Goal: Use online tool/utility: Utilize a website feature to perform a specific function

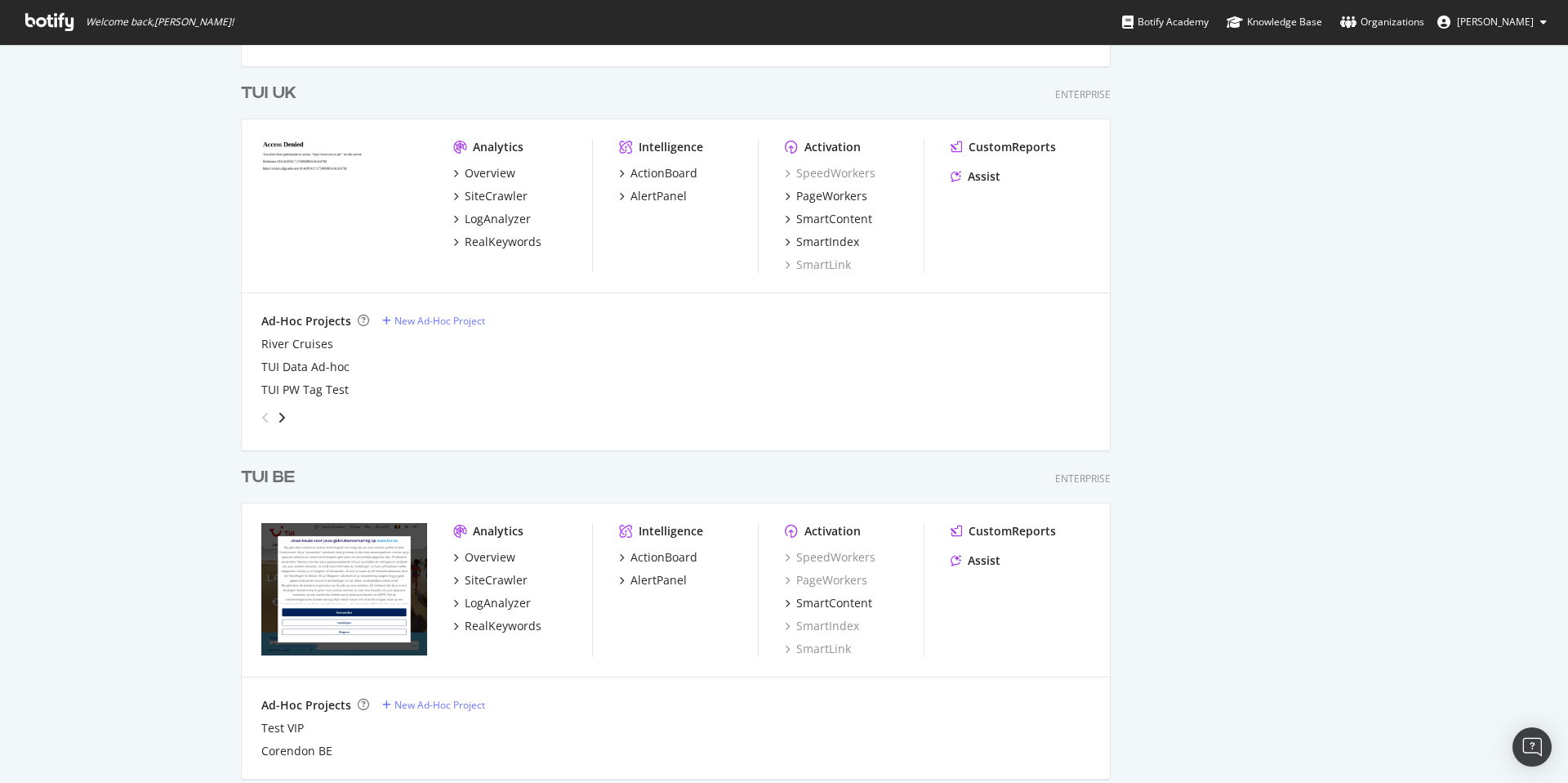
scroll to position [744, 0]
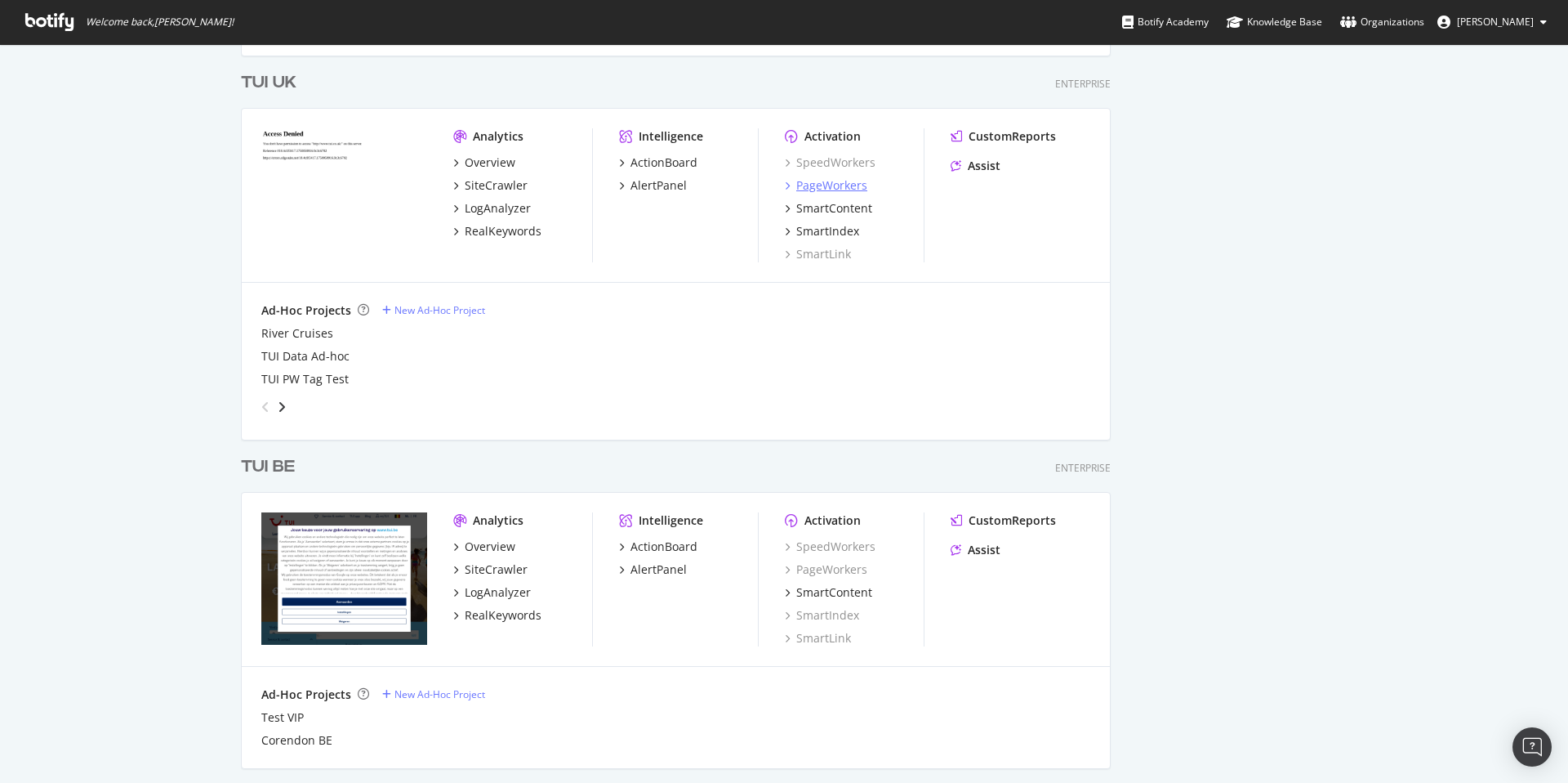
click at [841, 184] on div "PageWorkers" at bounding box center [832, 185] width 71 height 16
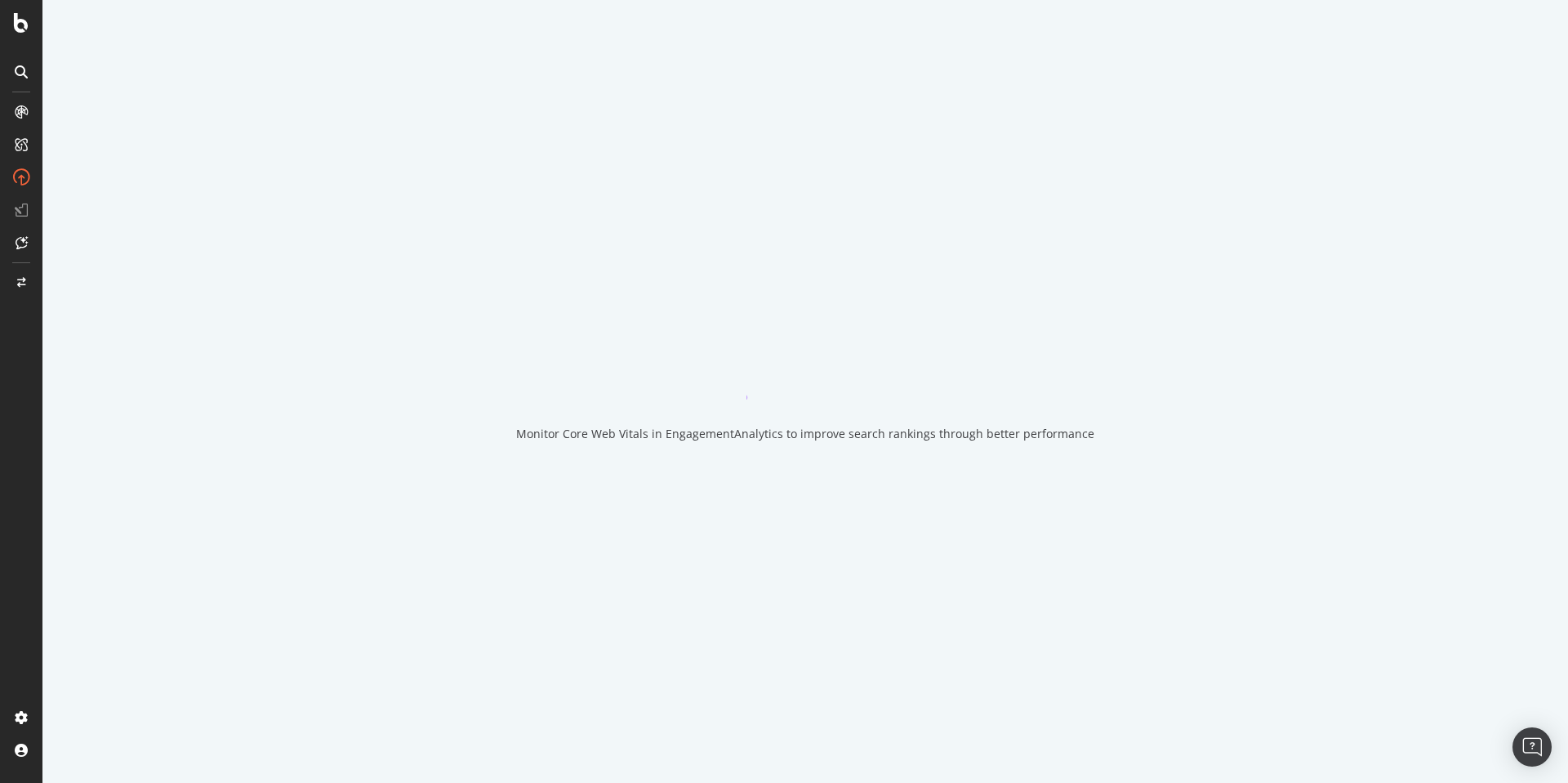
click at [841, 184] on div "Monitor Core Web Vitals in EngagementAnalytics to improve search rankings throu…" at bounding box center [805, 392] width 1525 height 783
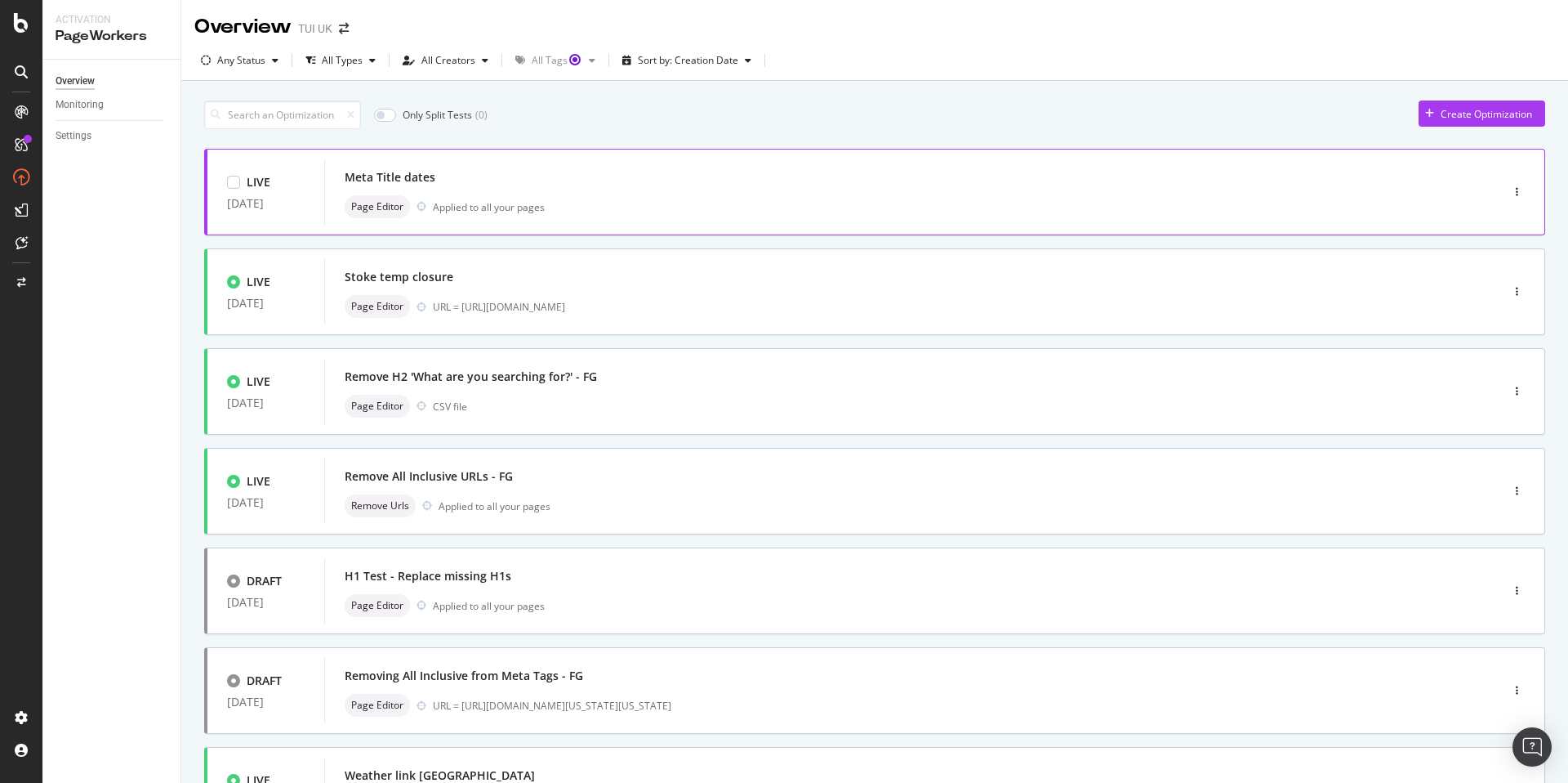
click at [366, 177] on div "Meta Title dates" at bounding box center [390, 177] width 91 height 16
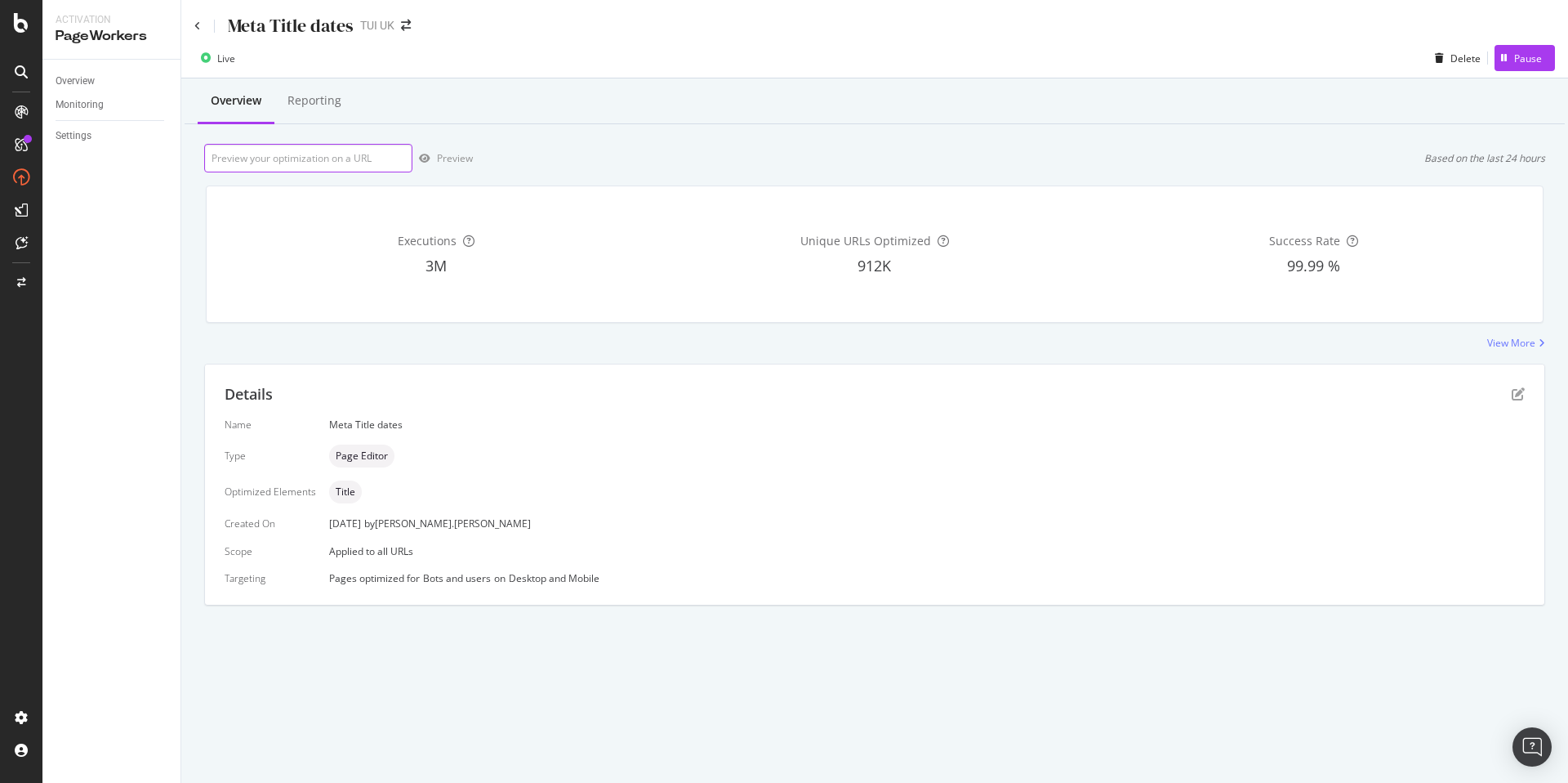
click at [387, 158] on input "url" at bounding box center [308, 158] width 208 height 29
click at [388, 158] on input "url" at bounding box center [308, 158] width 208 height 29
drag, startPoint x: 388, startPoint y: 159, endPoint x: 359, endPoint y: 167, distance: 30.1
click at [387, 159] on input "url" at bounding box center [308, 158] width 208 height 29
paste input "[URL][DOMAIN_NAME]"
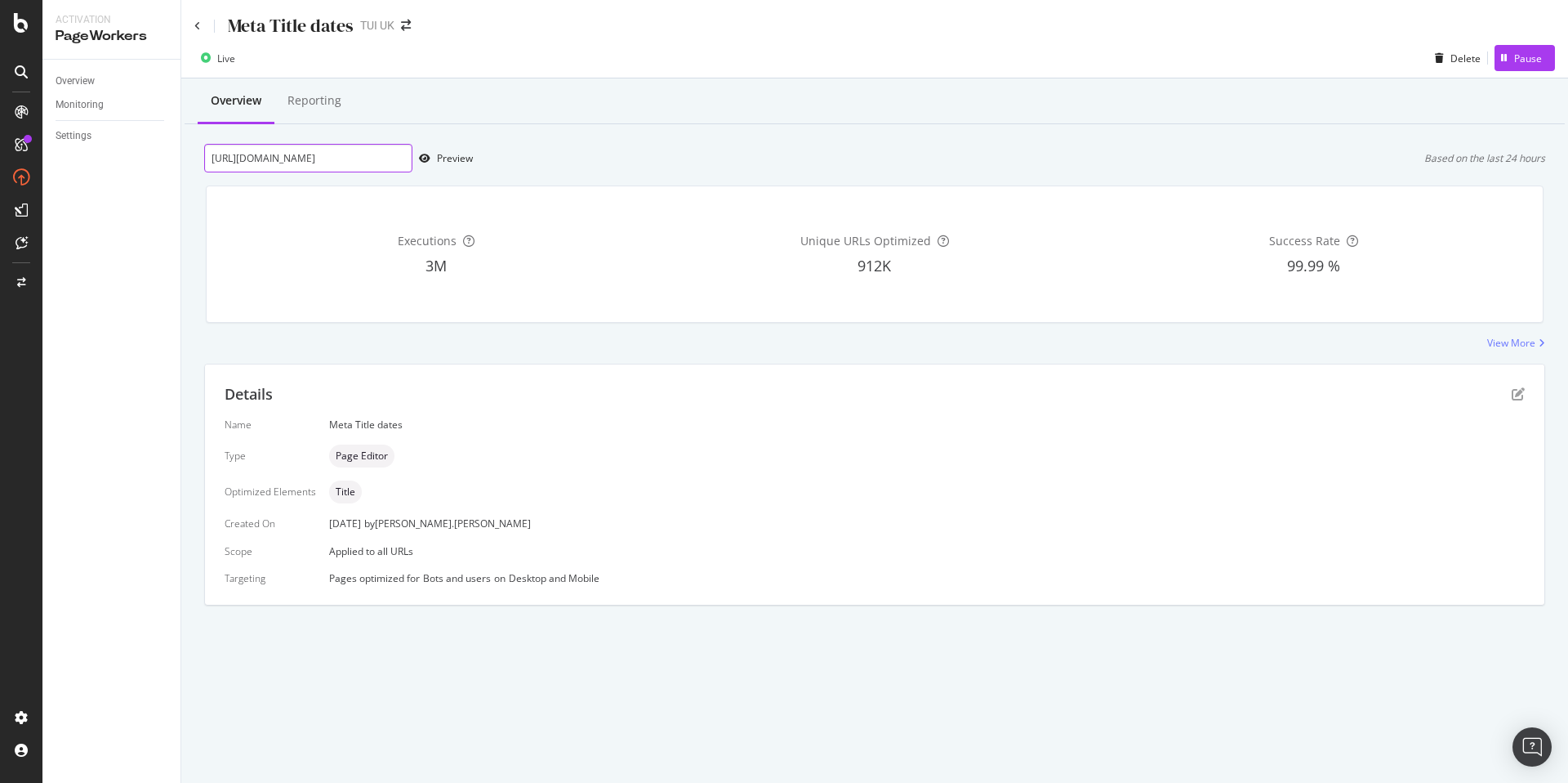
scroll to position [0, 113]
type input "[URL][DOMAIN_NAME]"
click at [426, 157] on icon "button" at bounding box center [425, 158] width 12 height 10
click at [0, 0] on div "Activation PageWorkers Overview Monitoring Settings Meta Title dates TUI UK Liv…" at bounding box center [784, 392] width 1568 height 783
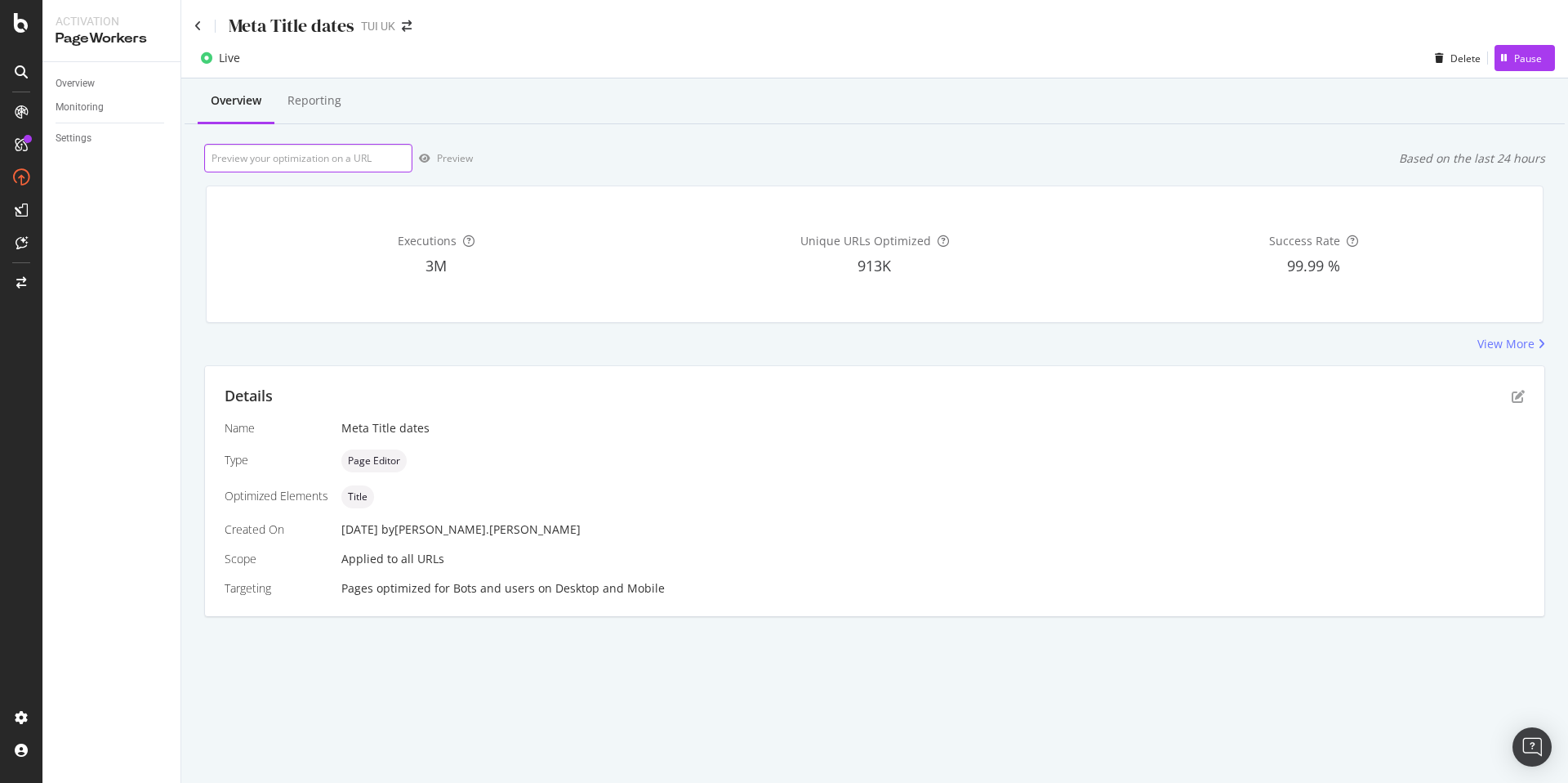
paste input "[URL][DOMAIN_NAME]"
type input "[URL][DOMAIN_NAME]"
click at [453, 158] on div "Preview" at bounding box center [454, 158] width 36 height 13
